Goal: Ask a question: Seek information or help from site administrators or community

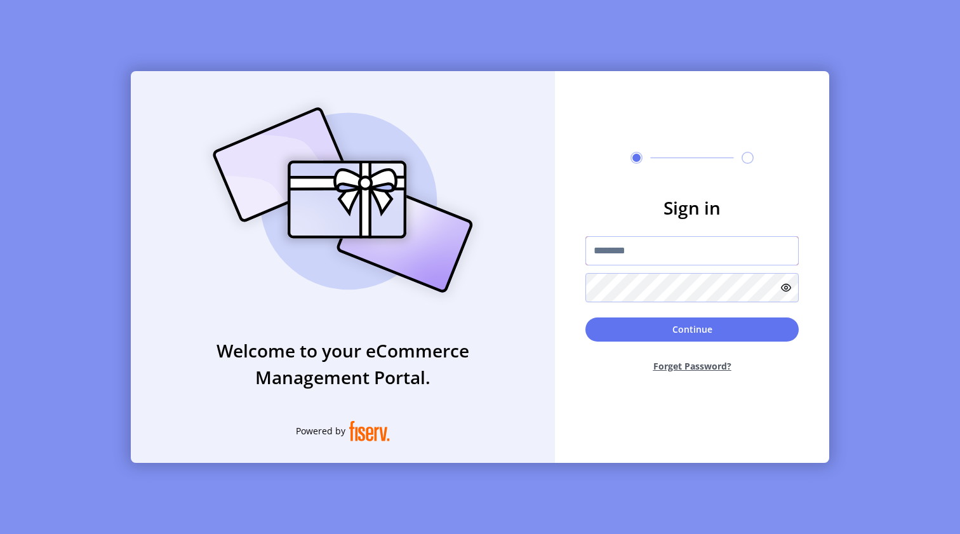
type input "**********"
click at [618, 338] on button "Continue" at bounding box center [691, 329] width 213 height 24
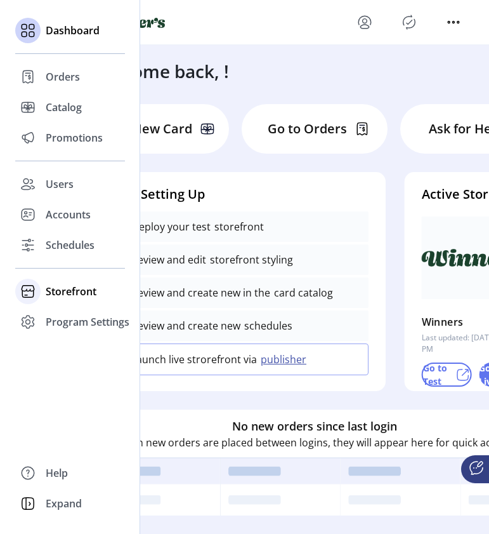
click at [86, 296] on span "Storefront" at bounding box center [71, 291] width 51 height 15
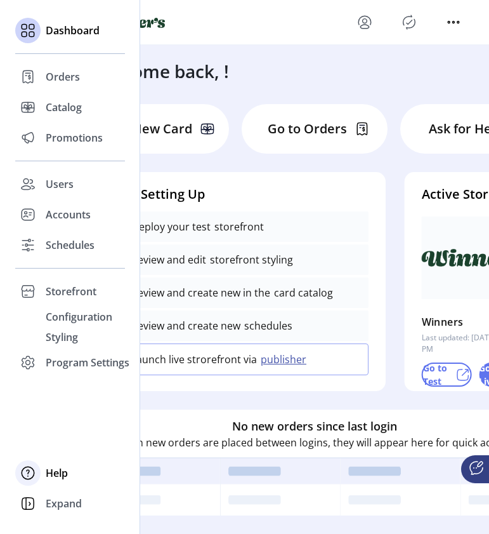
click at [56, 470] on span "Help" at bounding box center [57, 472] width 22 height 15
